Goal: Task Accomplishment & Management: Complete application form

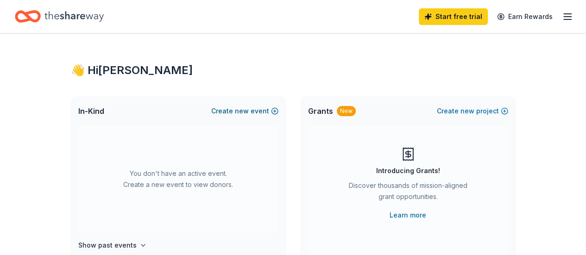
click at [267, 111] on button "Create new event" at bounding box center [244, 111] width 67 height 11
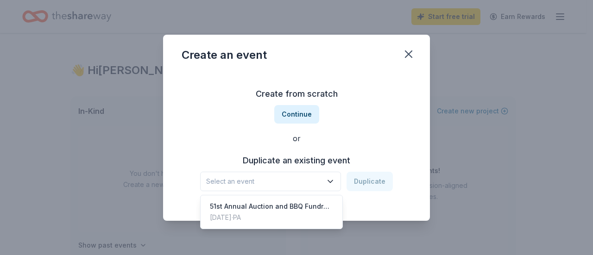
click at [334, 184] on icon "button" at bounding box center [330, 181] width 9 height 9
click at [300, 206] on div "51st Annual Auction and BBQ Fundraiser" at bounding box center [271, 206] width 123 height 11
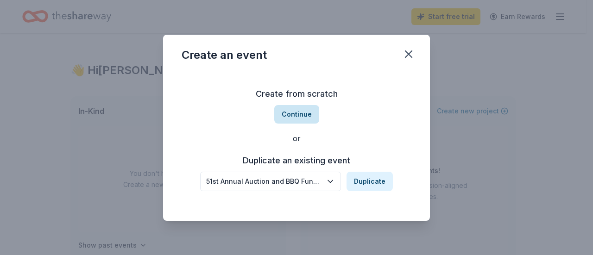
click at [297, 112] on button "Continue" at bounding box center [296, 114] width 45 height 19
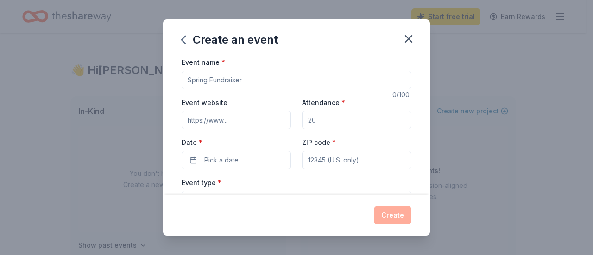
click at [258, 76] on input "Event name *" at bounding box center [297, 80] width 230 height 19
type input "52nd Annual BBQ & Benefit Auction"
click at [270, 117] on input "Event website" at bounding box center [236, 120] width 109 height 19
click at [239, 122] on input "Event website" at bounding box center [236, 120] width 109 height 19
paste input "https://www.conestogachristian.net/bbqauctionsavedate"
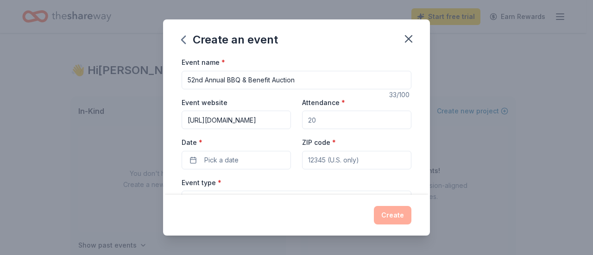
scroll to position [0, 80]
type input "https://www.conestogachristian.net/bbqauctionsavedate"
click at [335, 120] on input "Attendance *" at bounding box center [356, 120] width 109 height 19
type input "1200"
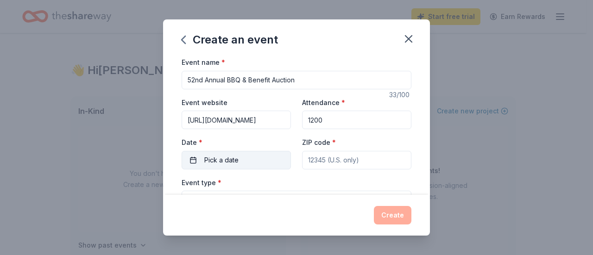
click at [236, 159] on span "Pick a date" at bounding box center [221, 160] width 34 height 11
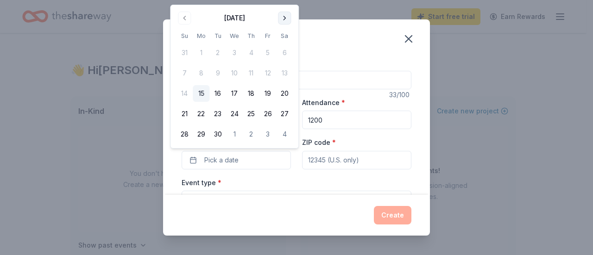
click at [288, 20] on button "Go to next month" at bounding box center [284, 18] width 13 height 13
click at [283, 93] on button "18" at bounding box center [284, 93] width 17 height 17
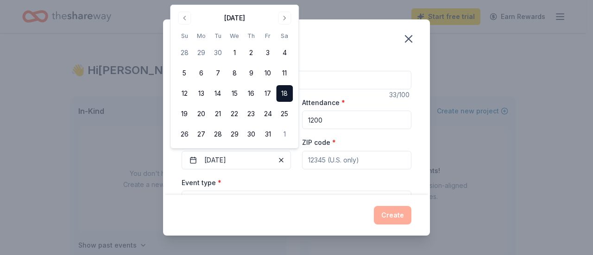
click at [357, 165] on input "ZIP code *" at bounding box center [356, 160] width 109 height 19
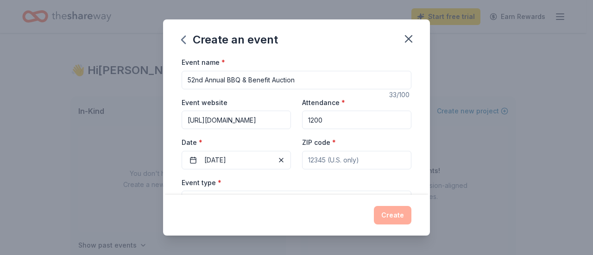
type input "19543"
type input "2760 Main Street"
click at [414, 144] on div "Event name * 52nd Annual BBQ & Benefit Auction 33 /100 Event website https://ww…" at bounding box center [296, 126] width 267 height 139
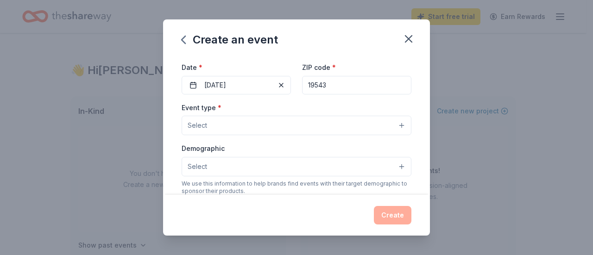
scroll to position [93, 0]
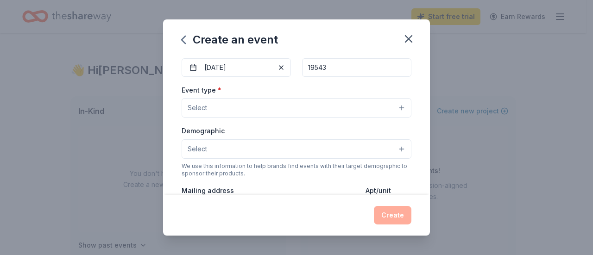
click at [338, 107] on button "Select" at bounding box center [297, 107] width 230 height 19
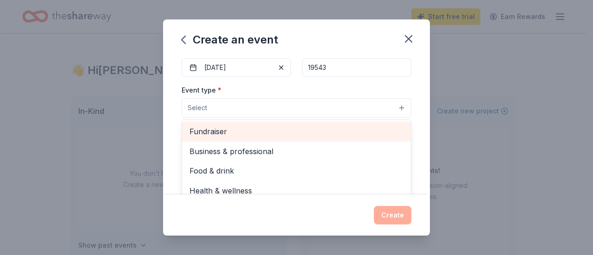
click at [306, 133] on span "Fundraiser" at bounding box center [297, 132] width 214 height 12
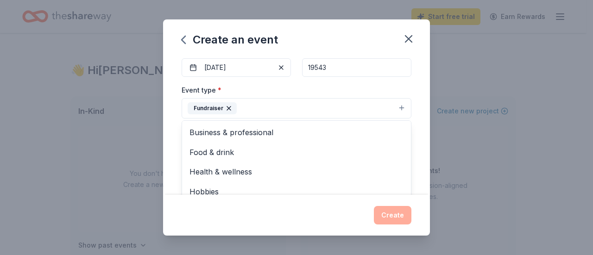
click at [413, 135] on div "Event name * 52nd Annual BBQ & Benefit Auction 33 /100 Event website https://ww…" at bounding box center [296, 126] width 267 height 139
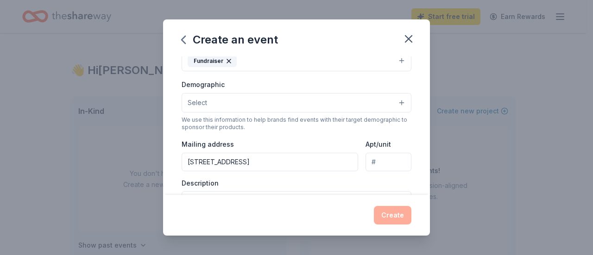
scroll to position [139, 0]
click at [392, 102] on button "Select" at bounding box center [297, 103] width 230 height 19
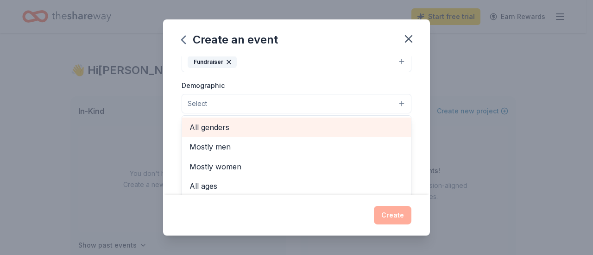
click at [287, 127] on span "All genders" at bounding box center [297, 127] width 214 height 12
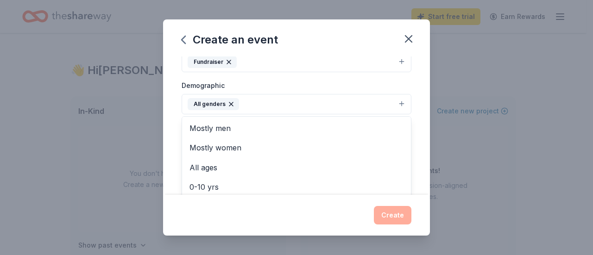
click at [414, 135] on div "Event name * 52nd Annual BBQ & Benefit Auction 33 /100 Event website https://ww…" at bounding box center [296, 126] width 267 height 139
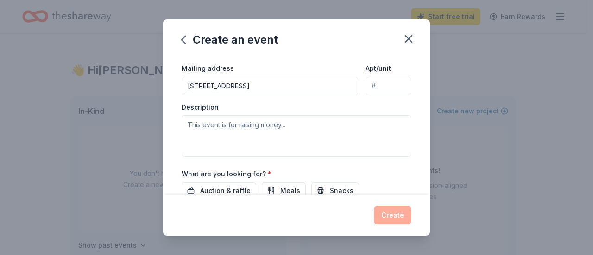
scroll to position [232, 0]
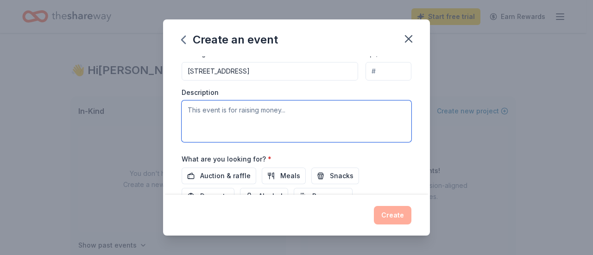
click at [210, 108] on textarea at bounding box center [297, 122] width 230 height 42
paste textarea "[GEOGRAPHIC_DATA][DEMOGRAPHIC_DATA] in [GEOGRAPHIC_DATA], [GEOGRAPHIC_DATA] is …"
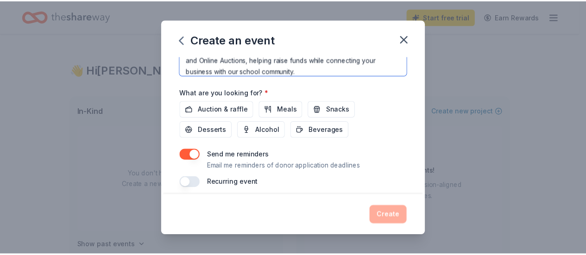
scroll to position [303, 0]
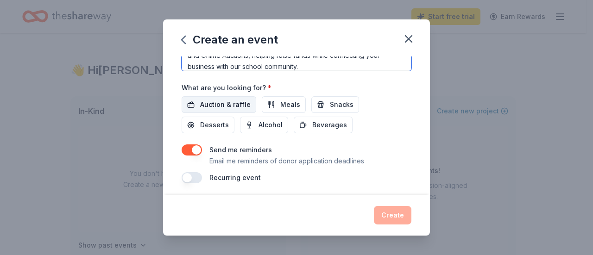
type textarea "[GEOGRAPHIC_DATA][DEMOGRAPHIC_DATA] in [GEOGRAPHIC_DATA], [GEOGRAPHIC_DATA] is …"
click at [218, 96] on button "Auction & raffle" at bounding box center [219, 104] width 75 height 17
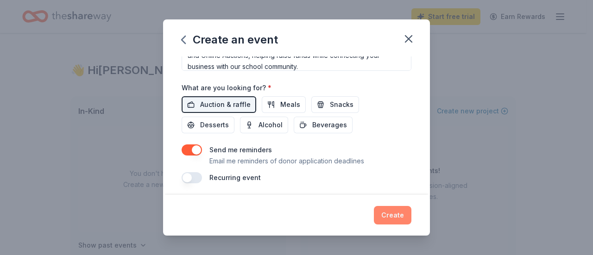
click at [394, 215] on button "Create" at bounding box center [393, 215] width 38 height 19
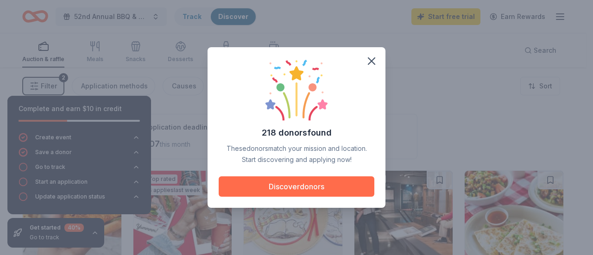
click at [300, 187] on button "Discover donors" at bounding box center [297, 187] width 156 height 20
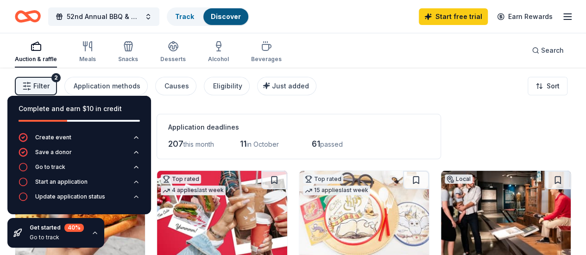
click at [381, 92] on div "Filter 2 Application methods Causes Eligibility Just added Sort" at bounding box center [293, 86] width 586 height 37
click at [93, 232] on icon "button" at bounding box center [94, 232] width 7 height 7
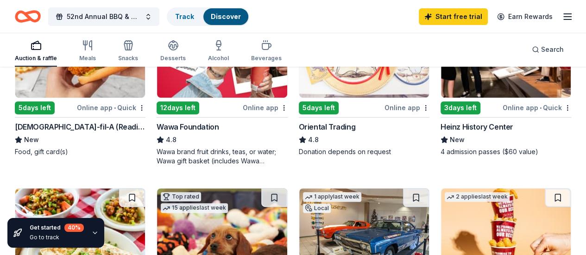
scroll to position [185, 0]
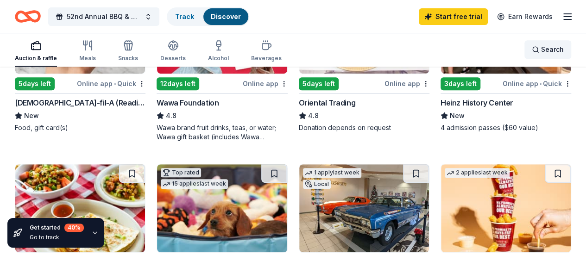
click at [541, 49] on span "Search" at bounding box center [552, 49] width 23 height 11
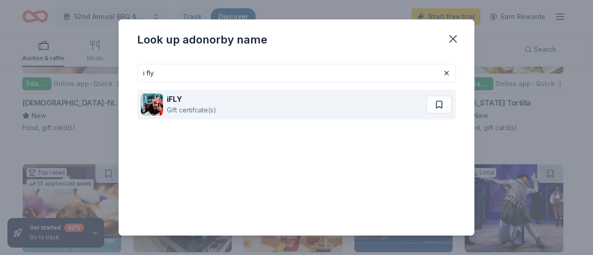
type input "i fly"
click at [258, 112] on div "iFLY Gift certifcate(s)" at bounding box center [284, 105] width 286 height 30
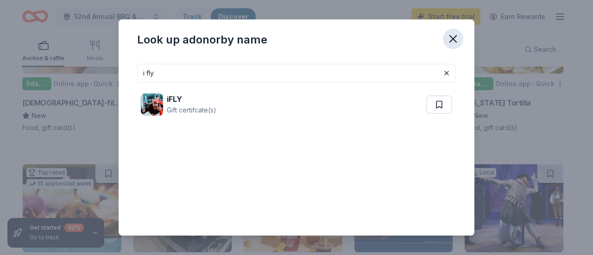
click at [454, 39] on icon "button" at bounding box center [453, 39] width 6 height 6
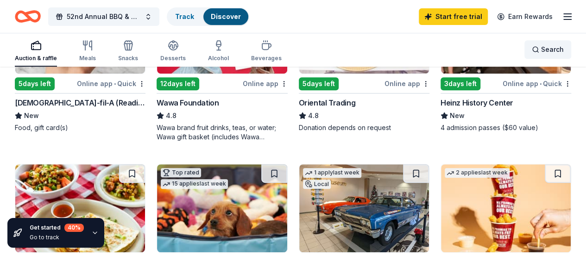
click at [548, 47] on span "Search" at bounding box center [552, 49] width 23 height 11
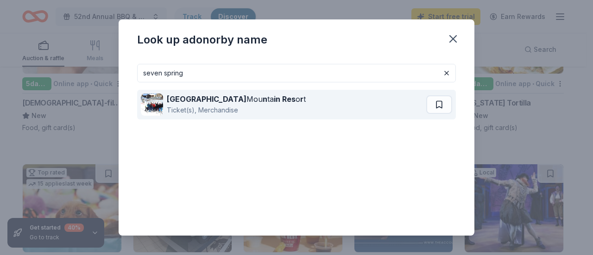
type input "seven spring"
click at [246, 107] on div "Ticket(s), Merchandise" at bounding box center [236, 110] width 139 height 11
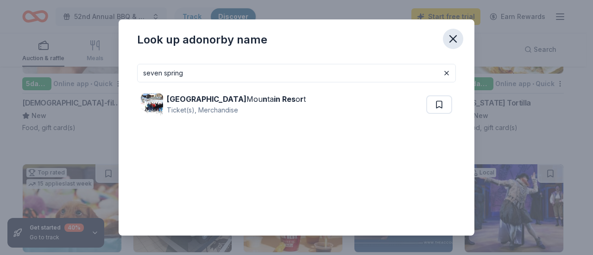
click at [454, 38] on icon "button" at bounding box center [453, 39] width 6 height 6
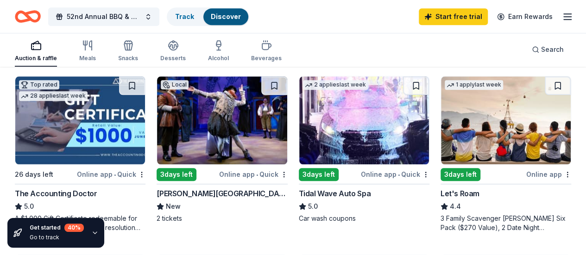
scroll to position [463, 0]
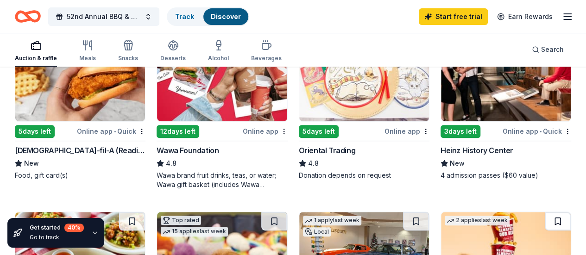
scroll to position [139, 0]
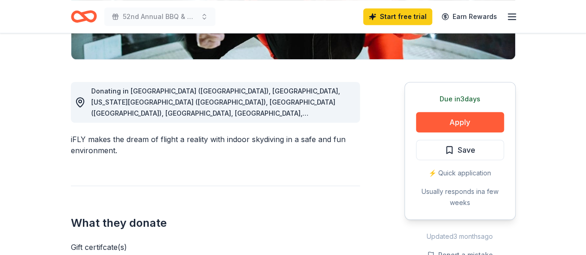
scroll to position [185, 0]
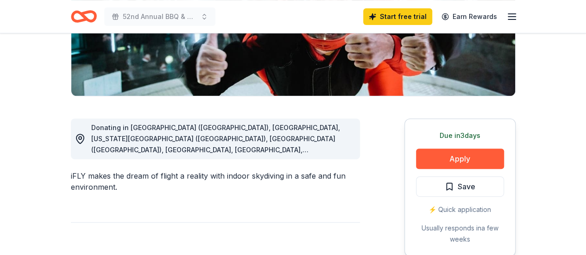
click at [333, 150] on span "Donating in Phoenix (AZ), CA, Colorado Springs (CO), Denver (CO), DC, FL, Atlan…" at bounding box center [217, 200] width 253 height 152
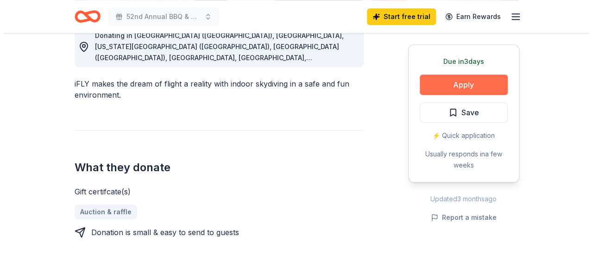
scroll to position [278, 0]
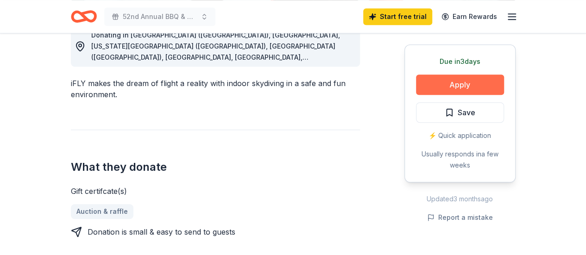
click at [461, 82] on button "Apply" at bounding box center [460, 85] width 88 height 20
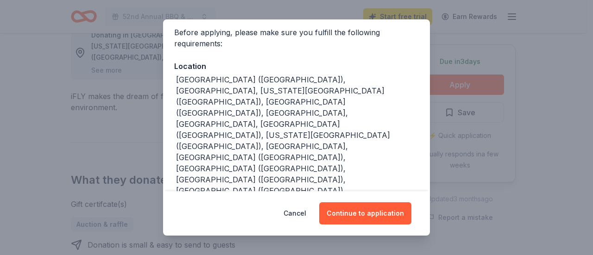
scroll to position [71, 0]
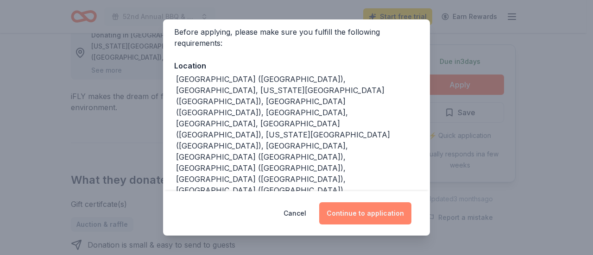
click at [370, 210] on button "Continue to application" at bounding box center [365, 214] width 92 height 22
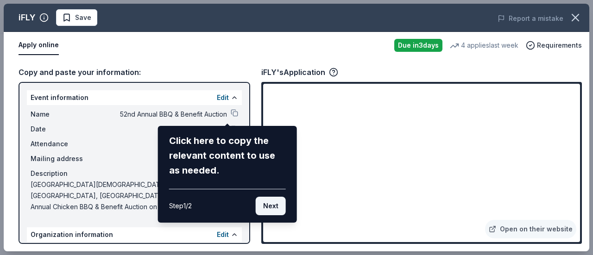
click at [273, 206] on button "Next" at bounding box center [271, 206] width 30 height 19
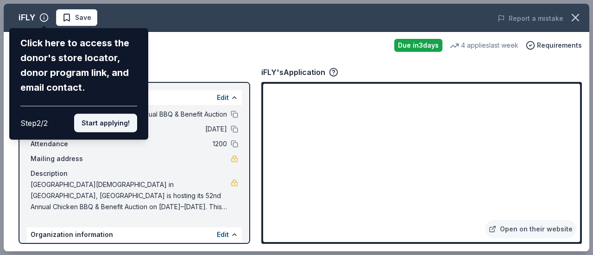
click at [113, 121] on button "Start applying!" at bounding box center [105, 123] width 63 height 19
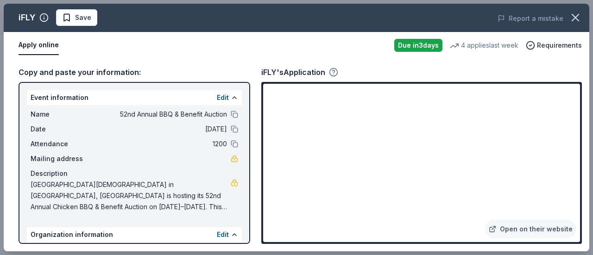
click at [335, 71] on icon "button" at bounding box center [333, 72] width 9 height 9
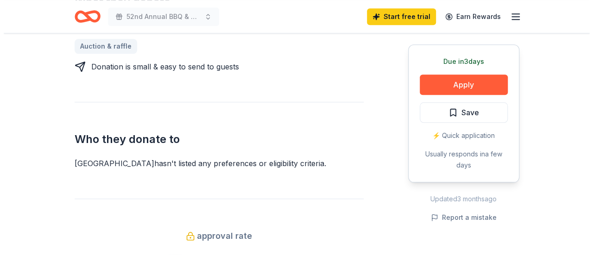
scroll to position [463, 0]
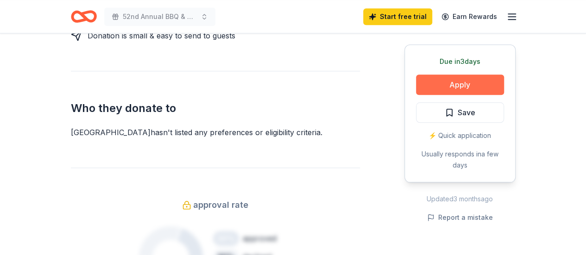
click at [482, 76] on button "Apply" at bounding box center [460, 85] width 88 height 20
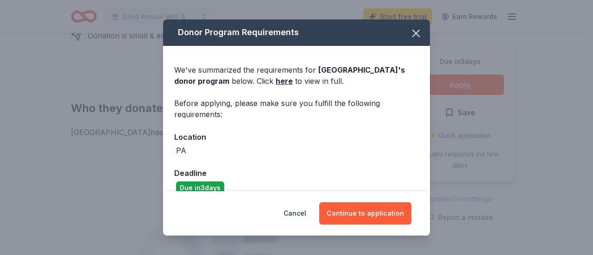
scroll to position [14, 0]
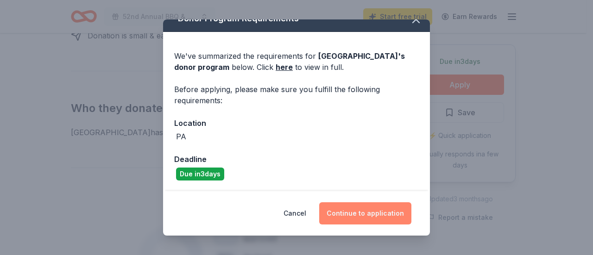
click at [376, 215] on button "Continue to application" at bounding box center [365, 214] width 92 height 22
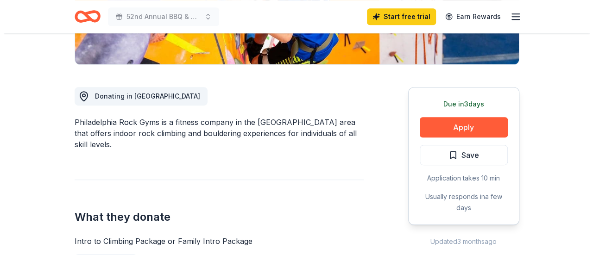
scroll to position [371, 0]
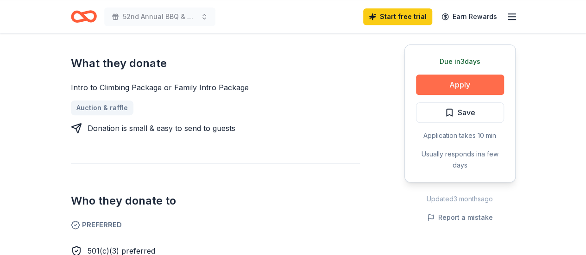
click at [478, 81] on button "Apply" at bounding box center [460, 85] width 88 height 20
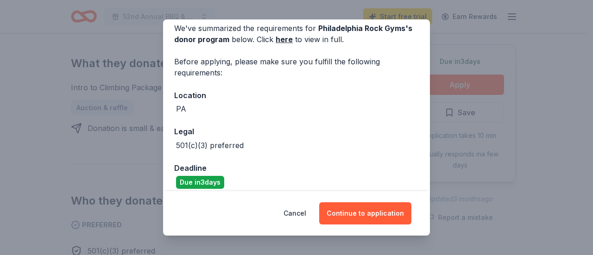
scroll to position [50, 0]
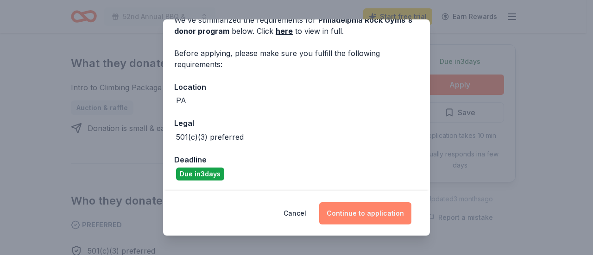
click at [391, 209] on button "Continue to application" at bounding box center [365, 214] width 92 height 22
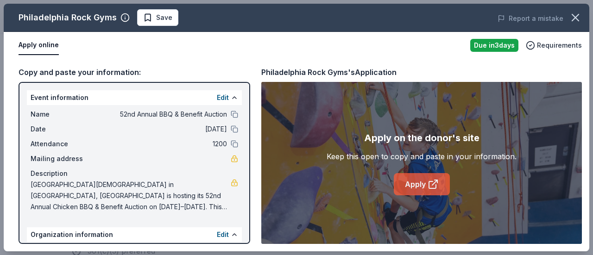
click at [421, 180] on link "Apply" at bounding box center [422, 184] width 56 height 22
click at [412, 181] on link "Apply" at bounding box center [422, 184] width 56 height 22
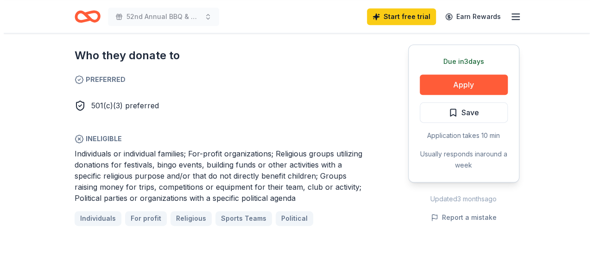
scroll to position [556, 0]
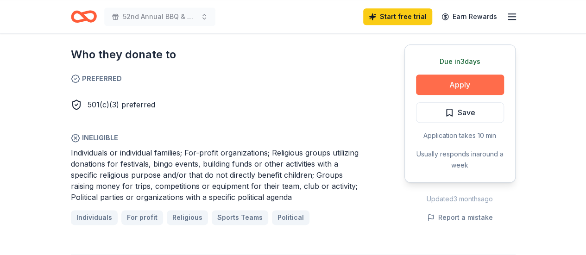
click at [473, 75] on button "Apply" at bounding box center [460, 85] width 88 height 20
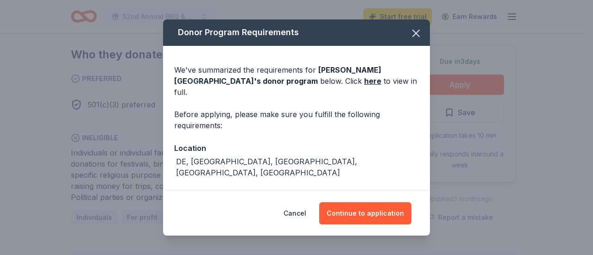
scroll to position [0, 0]
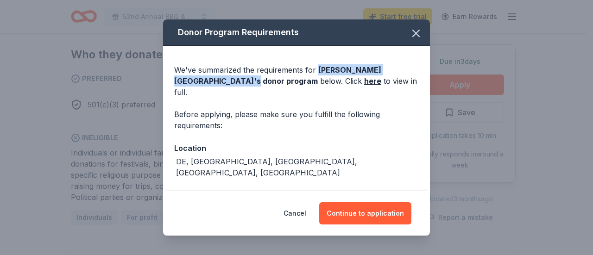
drag, startPoint x: 317, startPoint y: 69, endPoint x: 212, endPoint y: 80, distance: 105.3
click at [212, 80] on span "Dorney Park & Wildwater Kingdom 's donor program" at bounding box center [277, 75] width 207 height 20
copy span "Dorney Park & Wildwater Kingdom 's"
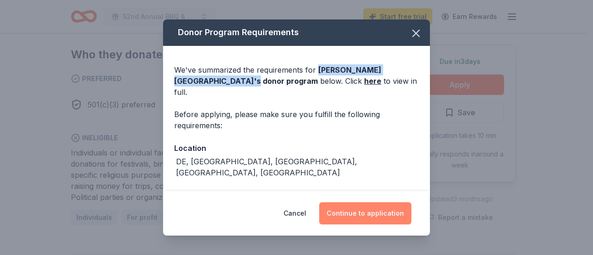
click at [366, 210] on button "Continue to application" at bounding box center [365, 214] width 92 height 22
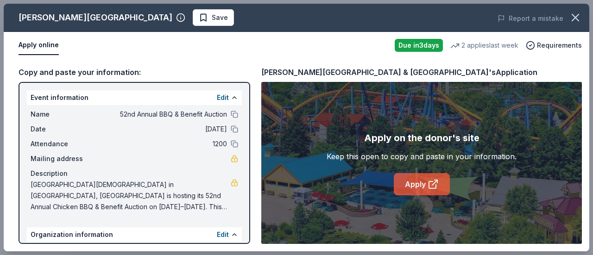
click at [423, 182] on link "Apply" at bounding box center [422, 184] width 56 height 22
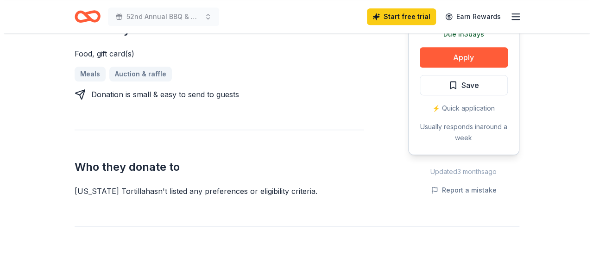
scroll to position [324, 0]
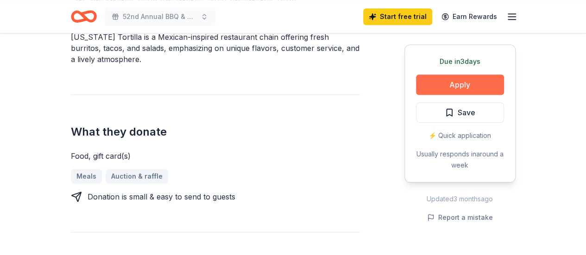
click at [466, 81] on button "Apply" at bounding box center [460, 85] width 88 height 20
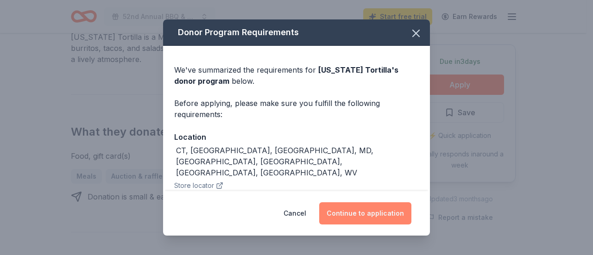
click at [362, 209] on button "Continue to application" at bounding box center [365, 214] width 92 height 22
